Goal: Task Accomplishment & Management: Complete application form

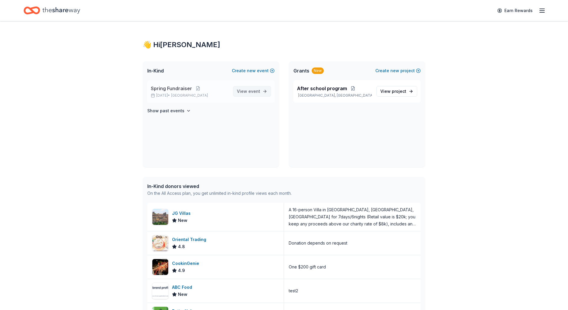
click at [250, 95] on link "View event" at bounding box center [252, 91] width 38 height 11
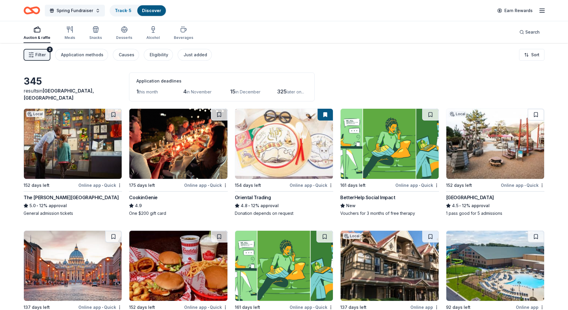
click at [180, 171] on img at bounding box center [178, 144] width 98 height 70
click at [290, 166] on img at bounding box center [284, 144] width 98 height 70
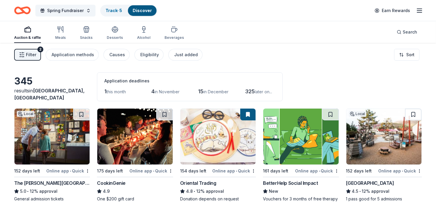
click at [30, 54] on span "Filter" at bounding box center [31, 54] width 10 height 7
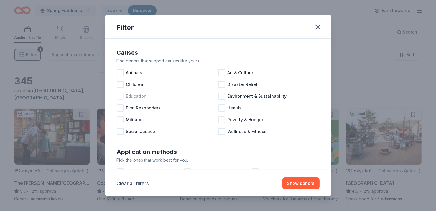
click at [119, 97] on div at bounding box center [120, 96] width 7 height 7
click at [120, 96] on icon at bounding box center [120, 96] width 6 height 6
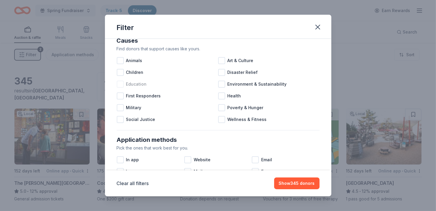
click at [120, 84] on div at bounding box center [120, 84] width 7 height 7
click at [120, 85] on icon at bounding box center [120, 84] width 6 height 6
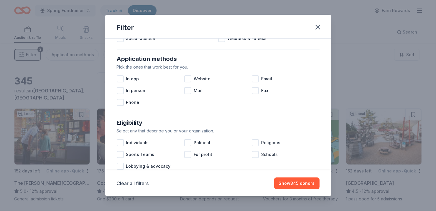
scroll to position [93, 0]
click at [256, 80] on div at bounding box center [255, 79] width 7 height 7
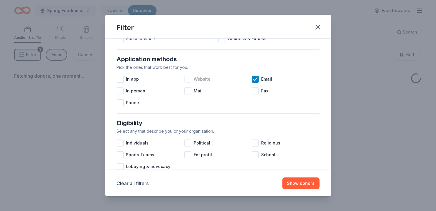
click at [186, 80] on div at bounding box center [187, 79] width 7 height 7
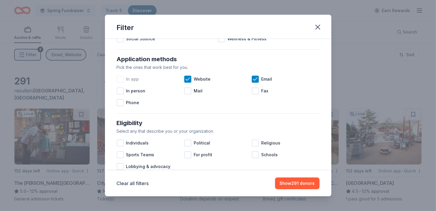
click at [120, 78] on div at bounding box center [120, 79] width 7 height 7
click at [118, 79] on icon at bounding box center [120, 79] width 4 height 3
click at [187, 80] on icon at bounding box center [188, 79] width 4 height 3
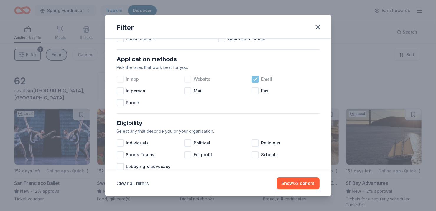
click at [255, 78] on icon at bounding box center [255, 79] width 6 height 6
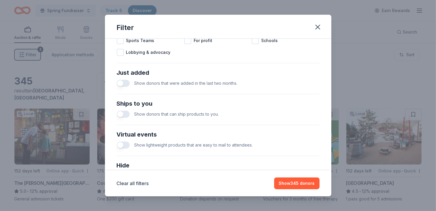
scroll to position [209, 0]
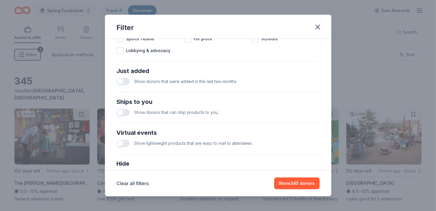
click at [128, 81] on button "button" at bounding box center [123, 81] width 13 height 7
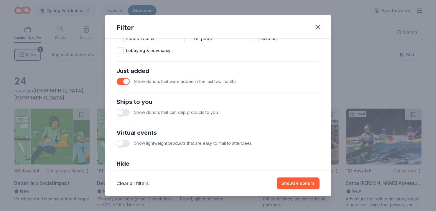
click at [121, 80] on button "button" at bounding box center [123, 81] width 13 height 7
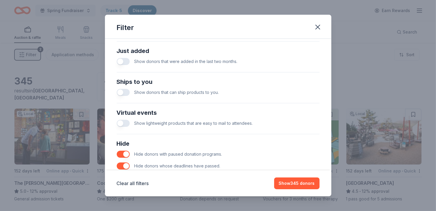
scroll to position [235, 0]
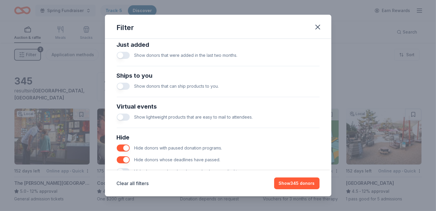
click at [128, 88] on button "button" at bounding box center [123, 86] width 13 height 7
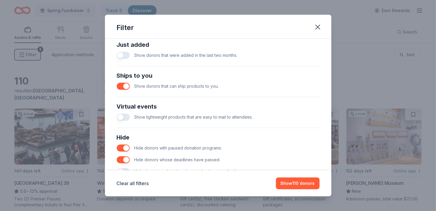
click at [119, 85] on button "button" at bounding box center [123, 86] width 13 height 7
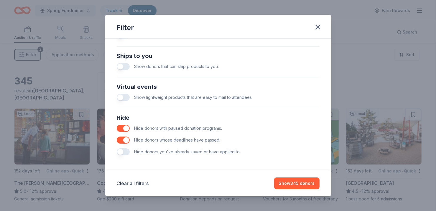
scroll to position [256, 0]
click at [127, 97] on button "button" at bounding box center [123, 96] width 13 height 7
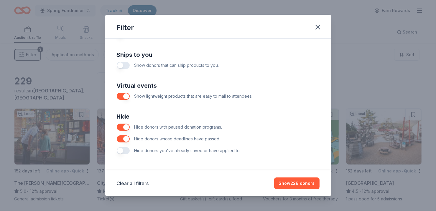
click at [119, 96] on button "button" at bounding box center [123, 96] width 13 height 7
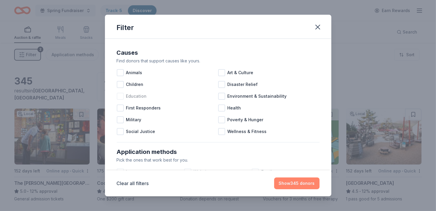
click at [297, 187] on button "Show 345 donors" at bounding box center [296, 184] width 45 height 12
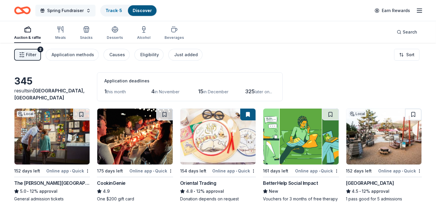
click at [86, 9] on button "Spring Fundraiser" at bounding box center [65, 11] width 60 height 12
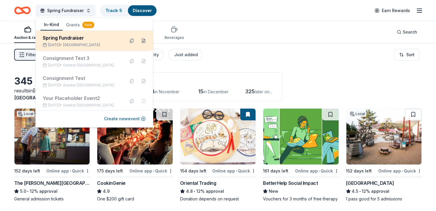
click at [145, 41] on button at bounding box center [143, 40] width 9 height 9
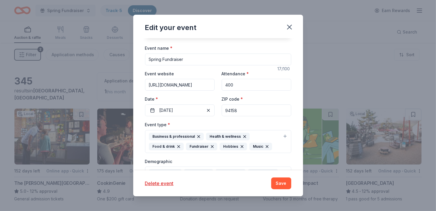
scroll to position [30, 0]
click at [172, 109] on button "[DATE]" at bounding box center [180, 111] width 70 height 12
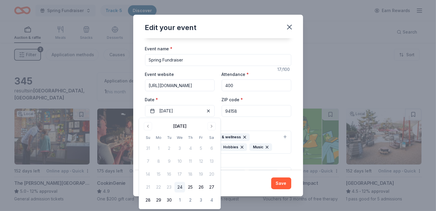
click at [182, 95] on div "Event website [URL][DOMAIN_NAME] Attendance * 400 Date * [DATE] ZIP code * 94158" at bounding box center [218, 94] width 146 height 46
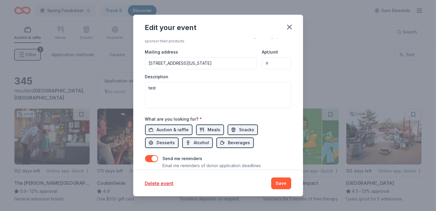
scroll to position [206, 0]
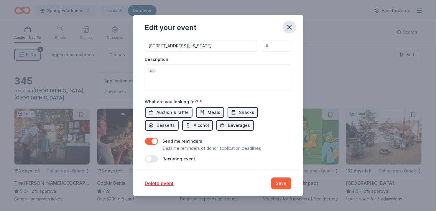
click at [291, 29] on icon "button" at bounding box center [289, 27] width 8 height 8
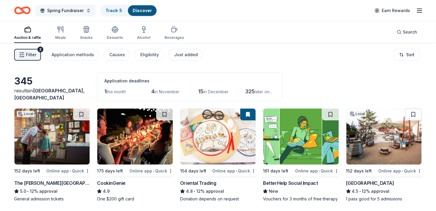
click at [86, 11] on button "Spring Fundraiser" at bounding box center [65, 11] width 60 height 12
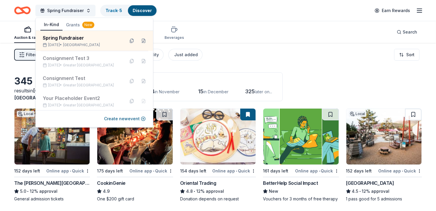
click at [250, 61] on div "Filter 2 Application methods Causes Eligibility Just added Sort" at bounding box center [218, 55] width 436 height 24
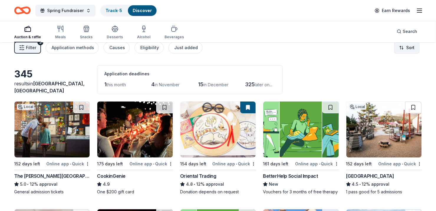
scroll to position [0, 0]
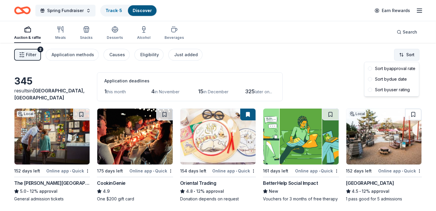
click at [407, 54] on html "Spring Fundraiser Track · 5 Discover Earn Rewards Auction & raffle Meals Snacks…" at bounding box center [218, 105] width 436 height 211
click at [369, 69] on span at bounding box center [370, 69] width 4 height 4
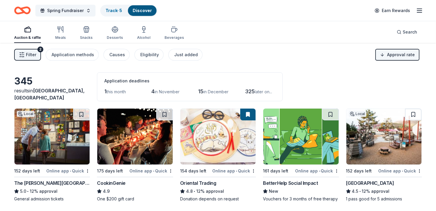
click at [404, 58] on html "Spring Fundraiser Track · 5 Discover Earn Rewards Auction & raffle Meals Snacks…" at bounding box center [218, 105] width 436 height 211
click at [371, 80] on span at bounding box center [370, 79] width 4 height 4
click at [389, 59] on html "Spring Fundraiser Track · 5 Discover Earn Rewards Auction & raffle Meals Snacks…" at bounding box center [218, 105] width 436 height 211
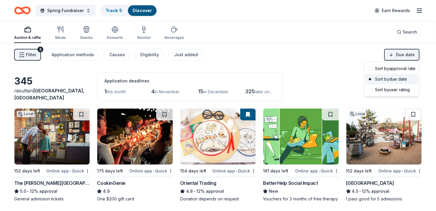
click at [371, 82] on div "Sort by due date" at bounding box center [391, 79] width 52 height 11
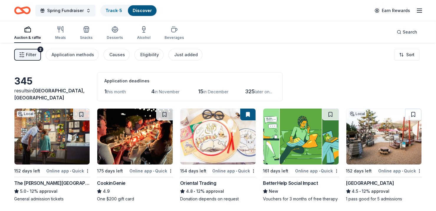
click at [357, 66] on div "Filter 2 Application methods Causes Eligibility Just added Sort" at bounding box center [218, 55] width 436 height 24
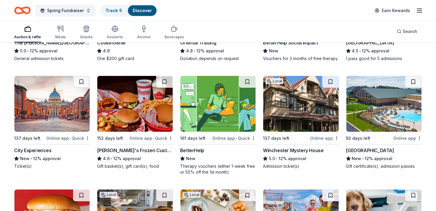
scroll to position [141, 0]
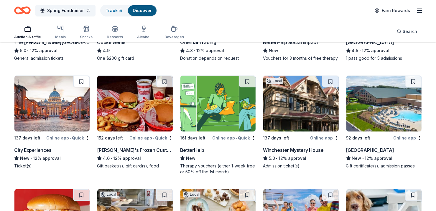
click at [79, 78] on button at bounding box center [81, 82] width 16 height 12
click at [161, 82] on button at bounding box center [164, 82] width 16 height 12
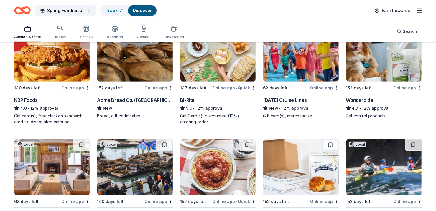
scroll to position [311, 0]
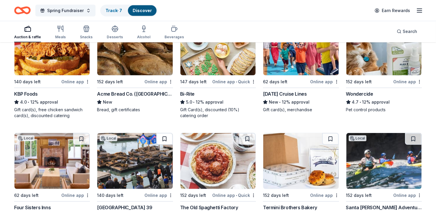
click at [165, 141] on button at bounding box center [164, 139] width 16 height 12
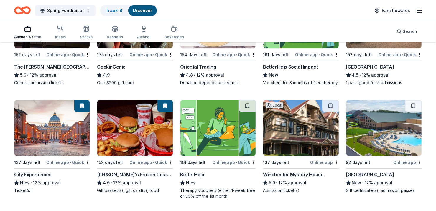
scroll to position [0, 0]
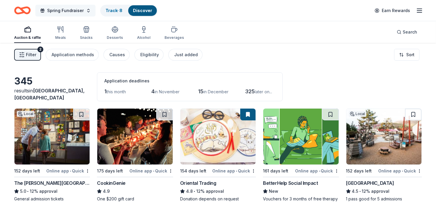
click at [86, 5] on button "Spring Fundraiser" at bounding box center [65, 11] width 60 height 12
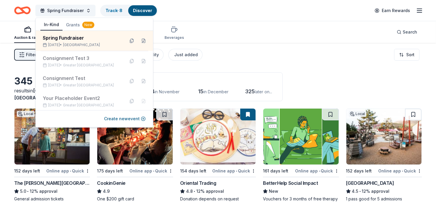
click at [223, 40] on div "Auction & raffle Meals Snacks Desserts Alcohol Beverages Search" at bounding box center [217, 32] width 407 height 22
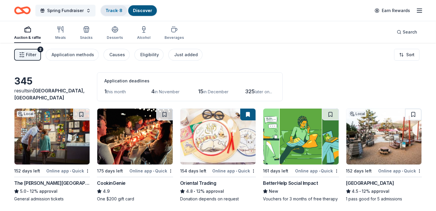
click at [107, 12] on link "Track · 8" at bounding box center [113, 10] width 17 height 5
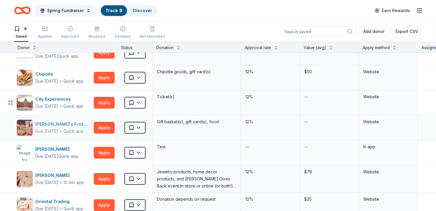
scroll to position [17, 0]
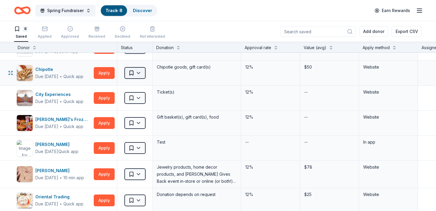
click at [136, 76] on html "Spring Fundraiser Track · 8 Discover Earn Rewards 8 Saved Applied Approved Rece…" at bounding box center [218, 105] width 436 height 211
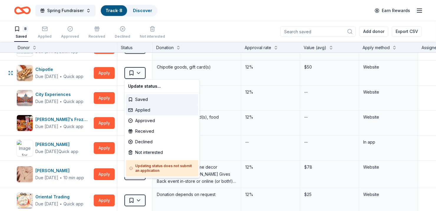
click at [150, 113] on div "Applied" at bounding box center [162, 110] width 72 height 11
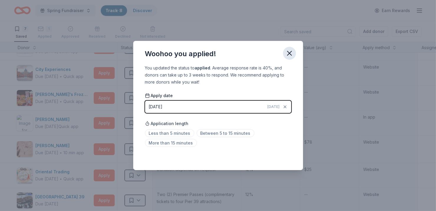
click at [290, 52] on icon "button" at bounding box center [289, 53] width 8 height 8
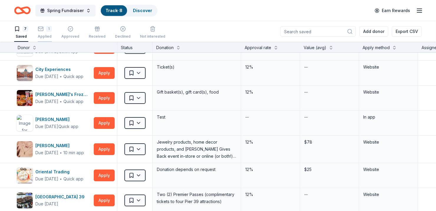
click at [45, 33] on div "1 Applied" at bounding box center [45, 32] width 14 height 13
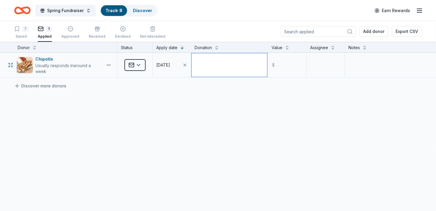
click at [238, 60] on textarea at bounding box center [228, 65] width 75 height 24
type textarea "G"
type textarea "$25 gift cards"
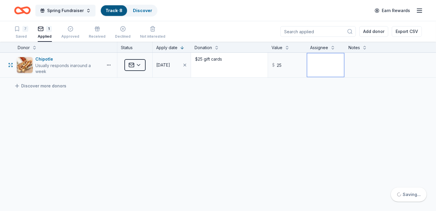
type input "25.00"
click at [22, 31] on div "7" at bounding box center [21, 29] width 14 height 6
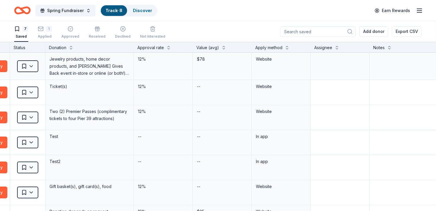
scroll to position [0, 143]
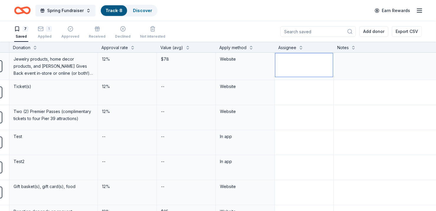
click at [307, 68] on textarea at bounding box center [303, 65] width 57 height 24
click at [303, 92] on textarea at bounding box center [303, 93] width 57 height 24
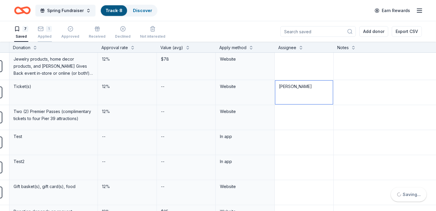
type textarea "[PERSON_NAME]"
click at [41, 35] on div "Applied" at bounding box center [45, 36] width 14 height 5
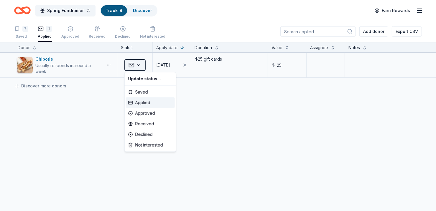
click at [135, 65] on html "Spring Fundraiser Track · 8 Discover Earn Rewards 7 Saved 1 Applied Approved Re…" at bounding box center [218, 105] width 436 height 211
click at [149, 124] on div "Received" at bounding box center [150, 124] width 49 height 11
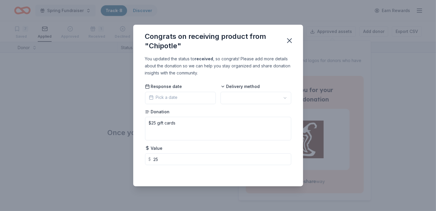
click at [187, 99] on button "Pick a date" at bounding box center [180, 98] width 71 height 12
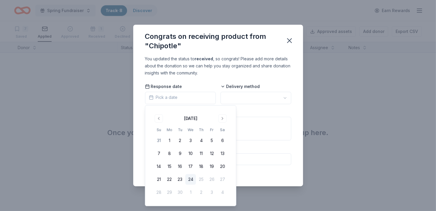
click at [191, 180] on button "24" at bounding box center [190, 179] width 11 height 11
click at [254, 98] on html "Spring Fundraiser Track · 8 Discover Earn Rewards 7 Saved Applied Approved 1 Re…" at bounding box center [218, 105] width 436 height 211
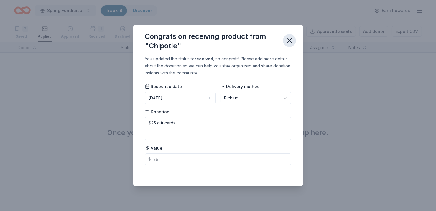
click at [290, 39] on icon "button" at bounding box center [289, 41] width 4 height 4
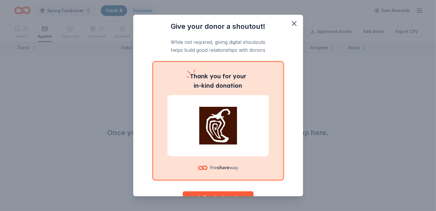
scroll to position [20, 0]
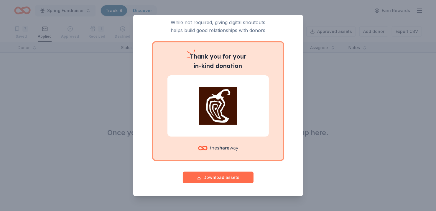
click at [224, 180] on button "Download assets" at bounding box center [218, 178] width 71 height 12
click at [328, 109] on div "Give your donor a shoutout! While not required, giving digital shoutouts helps …" at bounding box center [218, 105] width 436 height 211
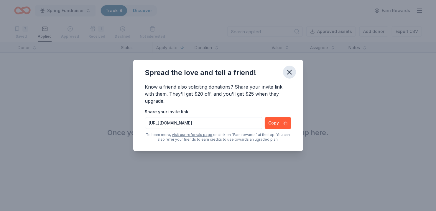
click at [287, 72] on icon "button" at bounding box center [289, 72] width 8 height 8
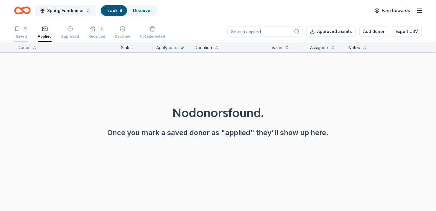
click at [18, 33] on div "7 Saved" at bounding box center [21, 32] width 14 height 13
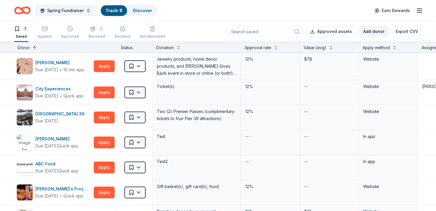
click at [371, 33] on button "Add donor" at bounding box center [373, 31] width 29 height 11
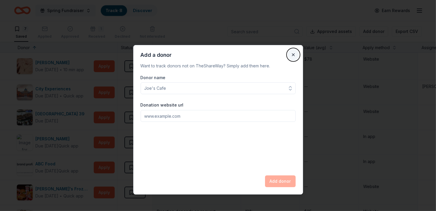
click at [293, 55] on button "Close" at bounding box center [293, 55] width 12 height 12
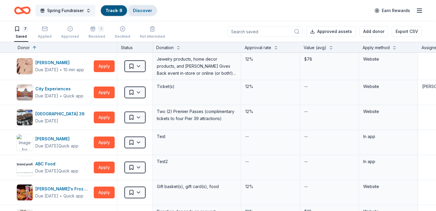
click at [139, 15] on div "Discover" at bounding box center [142, 10] width 29 height 11
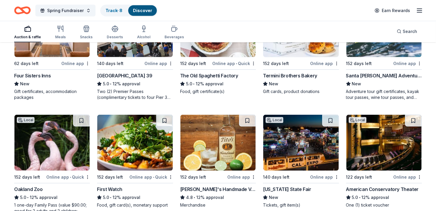
scroll to position [446, 0]
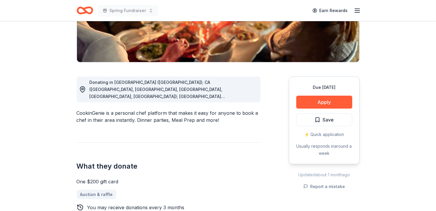
scroll to position [115, 0]
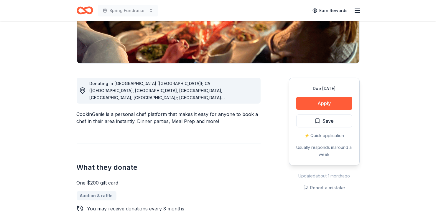
click at [207, 95] on span "Donating in AZ (Maricopa County); CA (Los Angeles County, Riverside County, San…" at bounding box center [168, 154] width 156 height 146
click at [204, 97] on span "Donating in AZ (Maricopa County); CA (Los Angeles County, Riverside County, San…" at bounding box center [168, 154] width 156 height 146
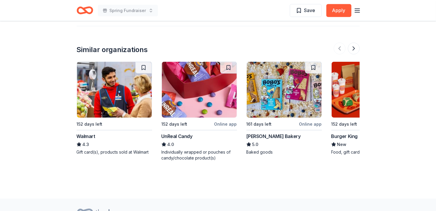
scroll to position [693, 0]
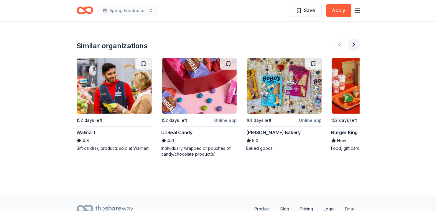
click at [354, 42] on button at bounding box center [354, 45] width 12 height 12
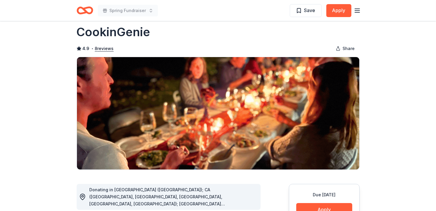
scroll to position [0, 0]
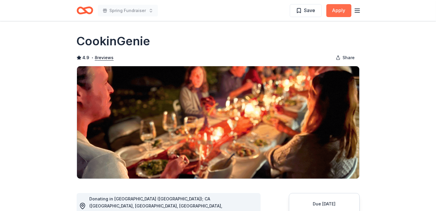
click at [339, 5] on button "Apply" at bounding box center [338, 10] width 25 height 13
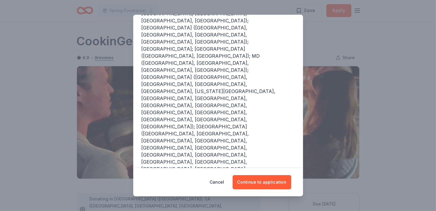
scroll to position [110, 0]
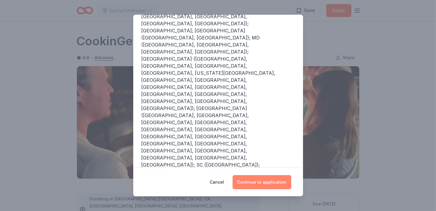
click at [260, 188] on button "Continue to application" at bounding box center [261, 182] width 59 height 14
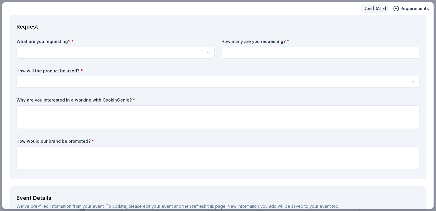
scroll to position [0, 0]
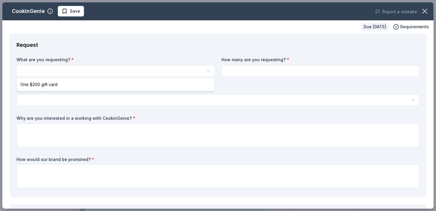
click at [184, 72] on html "Spring Fundraiser Save Apply Due in 175 days Share CookinGenie 4.9 • 8 reviews …" at bounding box center [218, 105] width 436 height 211
select select "One $200 gift card"
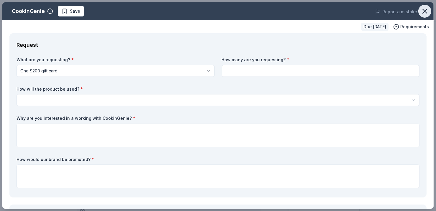
click at [422, 10] on icon "button" at bounding box center [424, 11] width 8 height 8
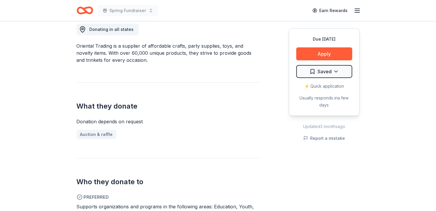
scroll to position [163, 0]
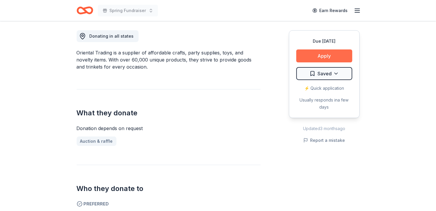
click at [330, 53] on button "Apply" at bounding box center [324, 55] width 56 height 13
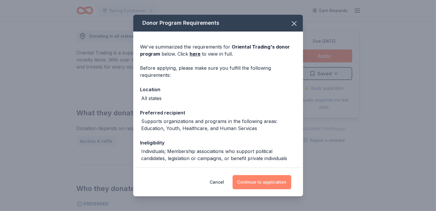
click at [267, 180] on button "Continue to application" at bounding box center [261, 182] width 59 height 14
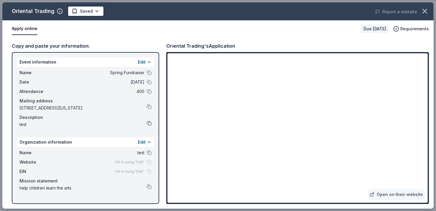
click at [148, 124] on button at bounding box center [149, 123] width 5 height 5
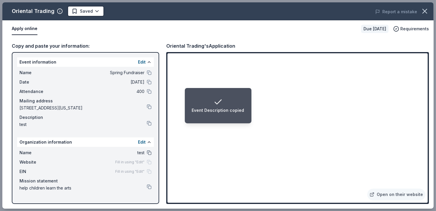
click at [149, 153] on button at bounding box center [149, 153] width 5 height 5
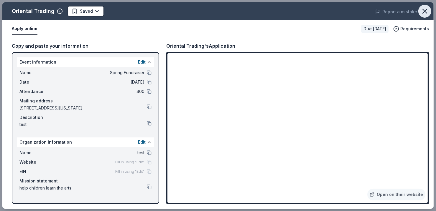
click at [422, 9] on icon "button" at bounding box center [424, 11] width 4 height 4
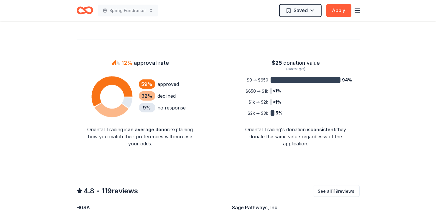
scroll to position [459, 0]
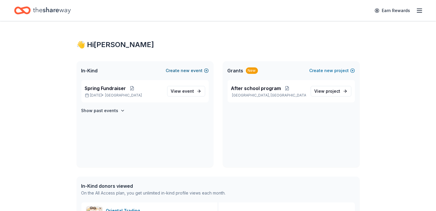
click at [206, 70] on button "Create new event" at bounding box center [187, 70] width 43 height 7
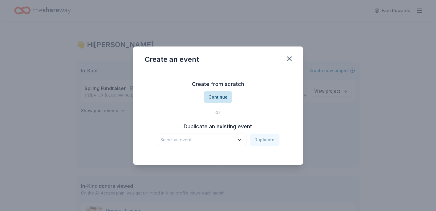
click at [218, 97] on button "Continue" at bounding box center [218, 97] width 29 height 12
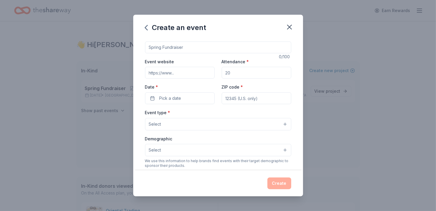
scroll to position [8, 0]
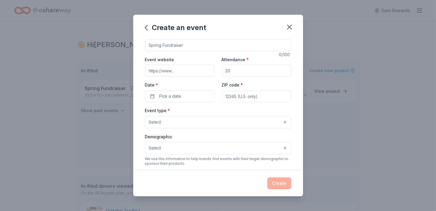
click at [195, 123] on button "Select" at bounding box center [218, 122] width 146 height 12
click at [198, 113] on div "Event type * Select Fundraiser Business & professional Food & drink Health & we…" at bounding box center [218, 118] width 146 height 22
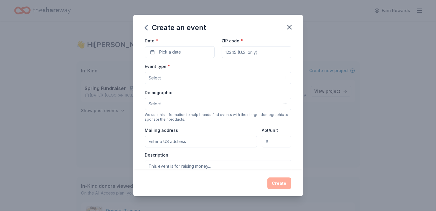
scroll to position [148, 0]
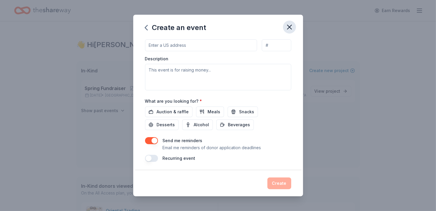
click at [287, 28] on icon "button" at bounding box center [289, 27] width 8 height 8
